Goal: Task Accomplishment & Management: Manage account settings

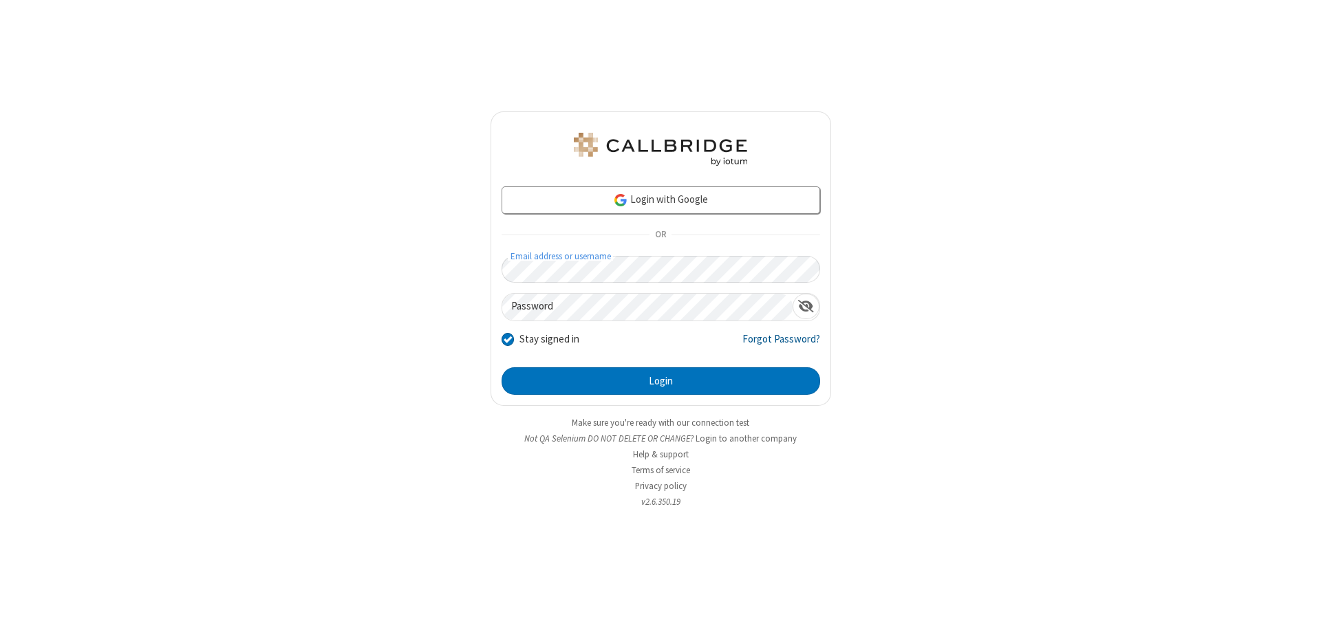
click at [781, 344] on link "Forgot Password?" at bounding box center [781, 345] width 78 height 26
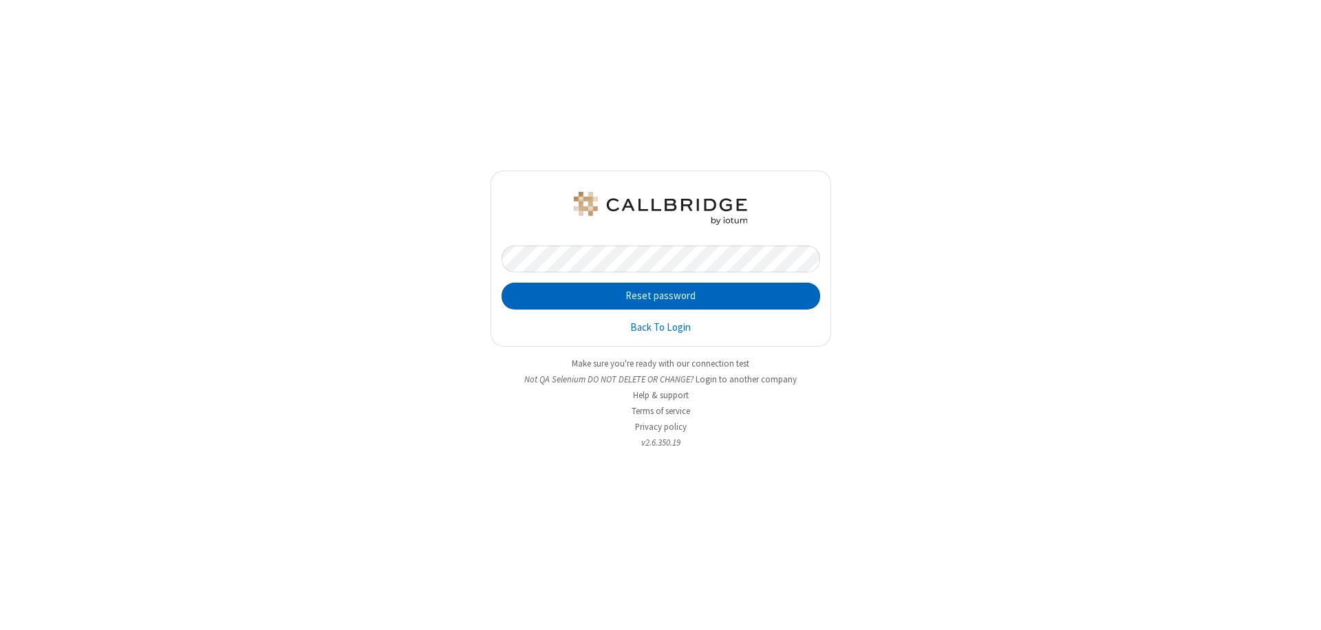
click at [660, 296] on button "Reset password" at bounding box center [660, 297] width 318 height 28
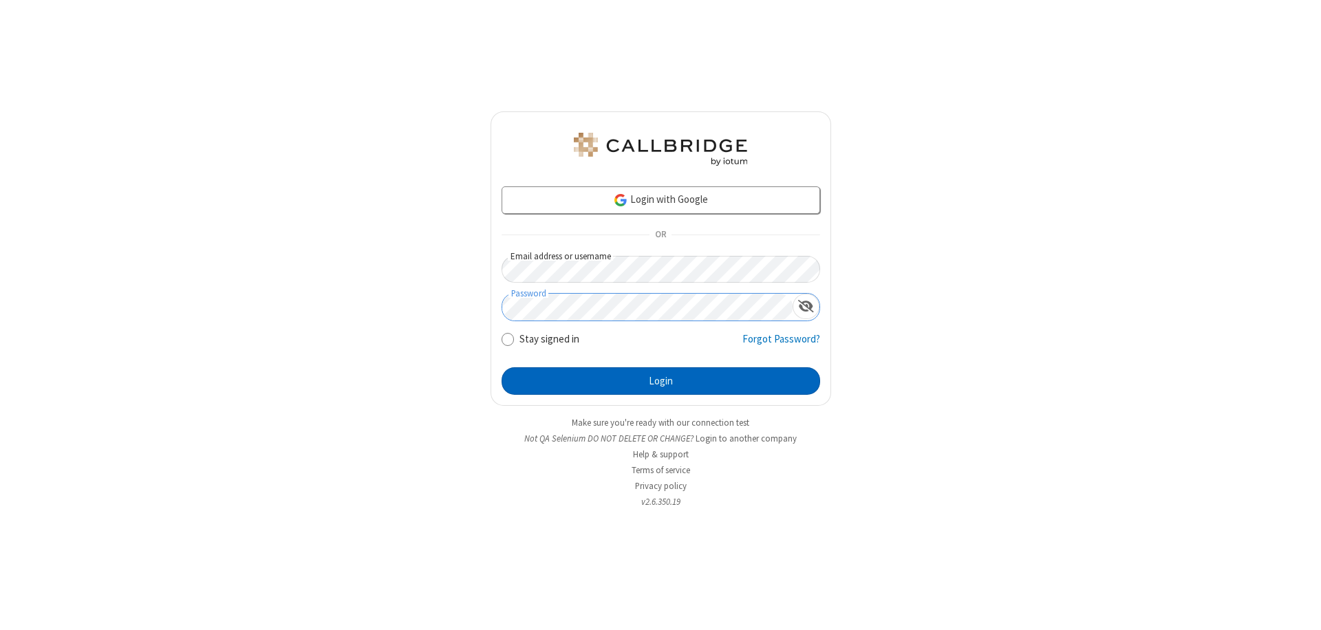
click at [660, 381] on button "Login" at bounding box center [660, 381] width 318 height 28
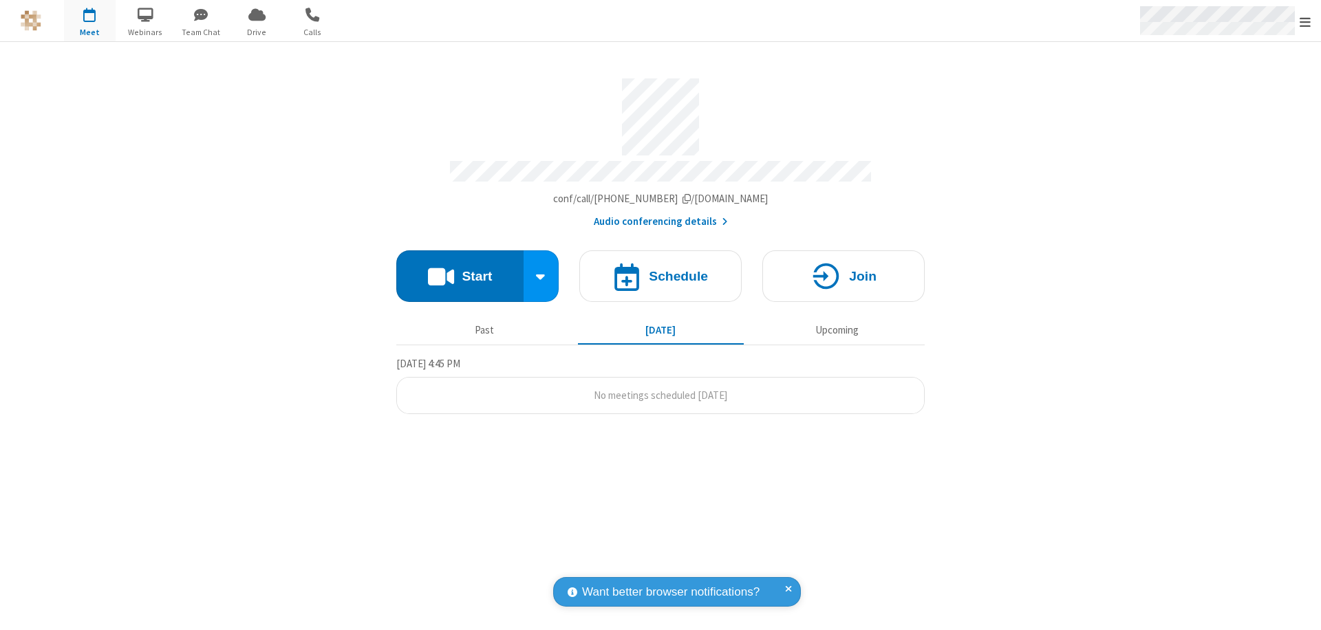
click at [1305, 21] on span "Open menu" at bounding box center [1304, 22] width 11 height 14
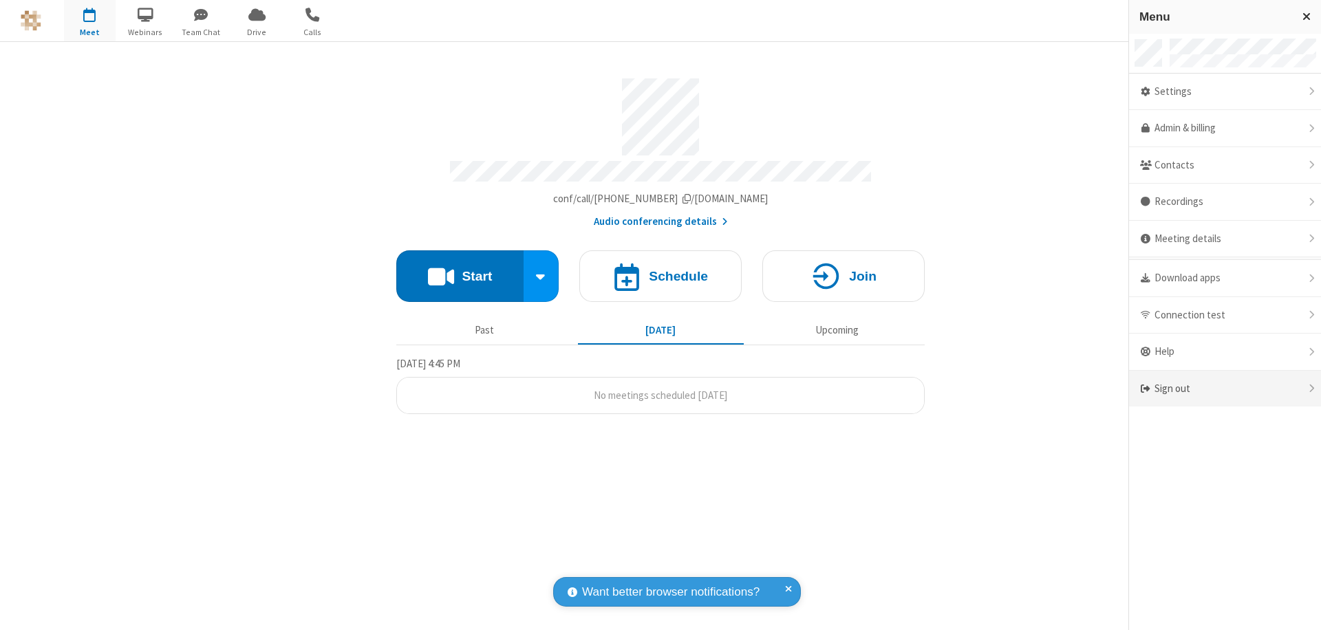
click at [1224, 389] on div "Sign out" at bounding box center [1225, 389] width 192 height 36
